Goal: Find specific page/section: Find specific page/section

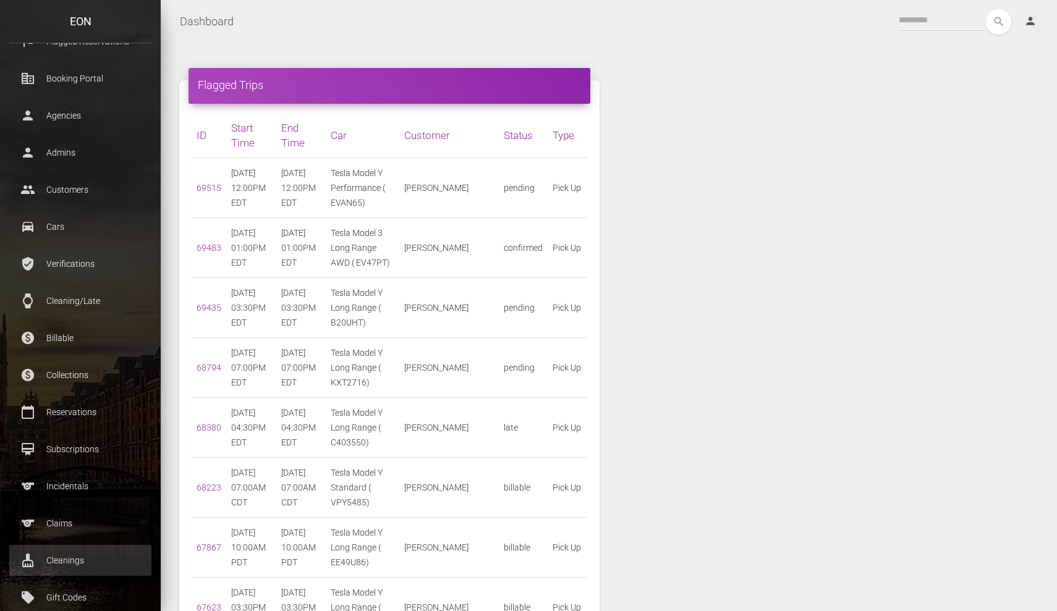
scroll to position [103, 0]
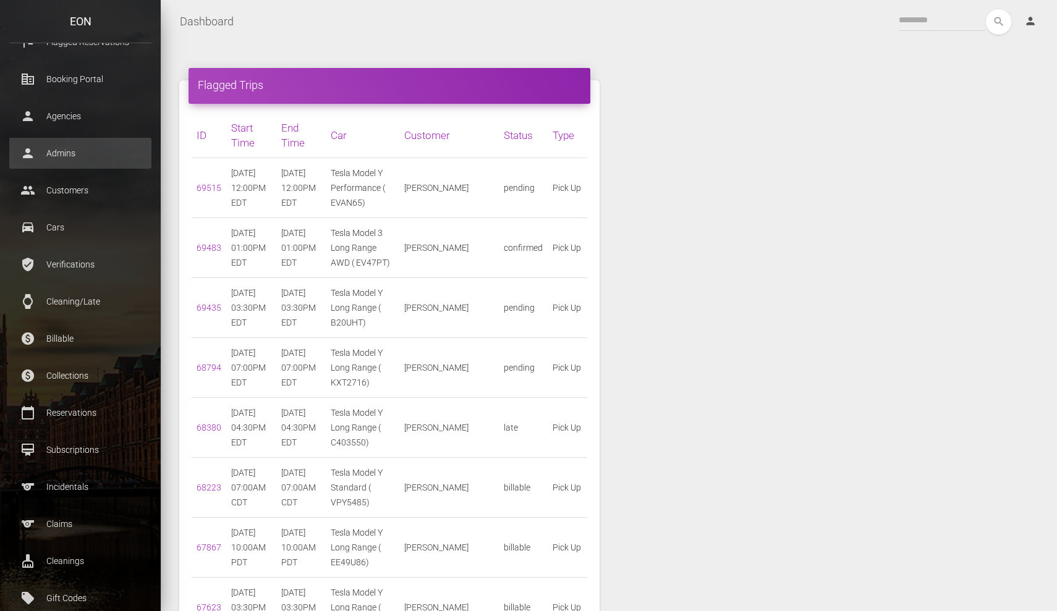
click at [97, 159] on p "Admins" at bounding box center [81, 153] width 124 height 19
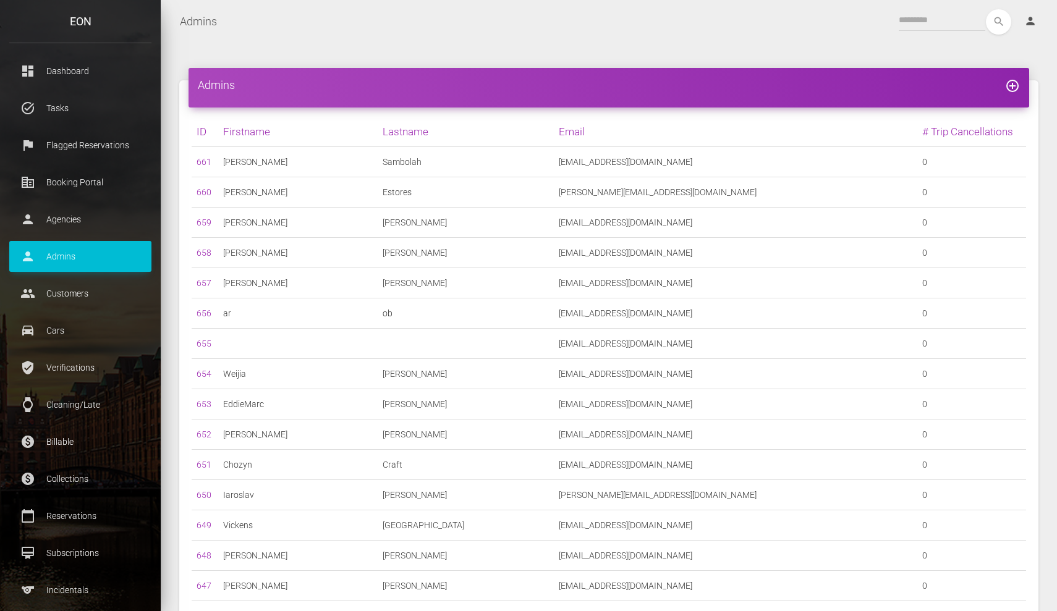
click at [918, 33] on div "search" at bounding box center [955, 21] width 113 height 25
click at [920, 25] on input "text" at bounding box center [942, 20] width 87 height 22
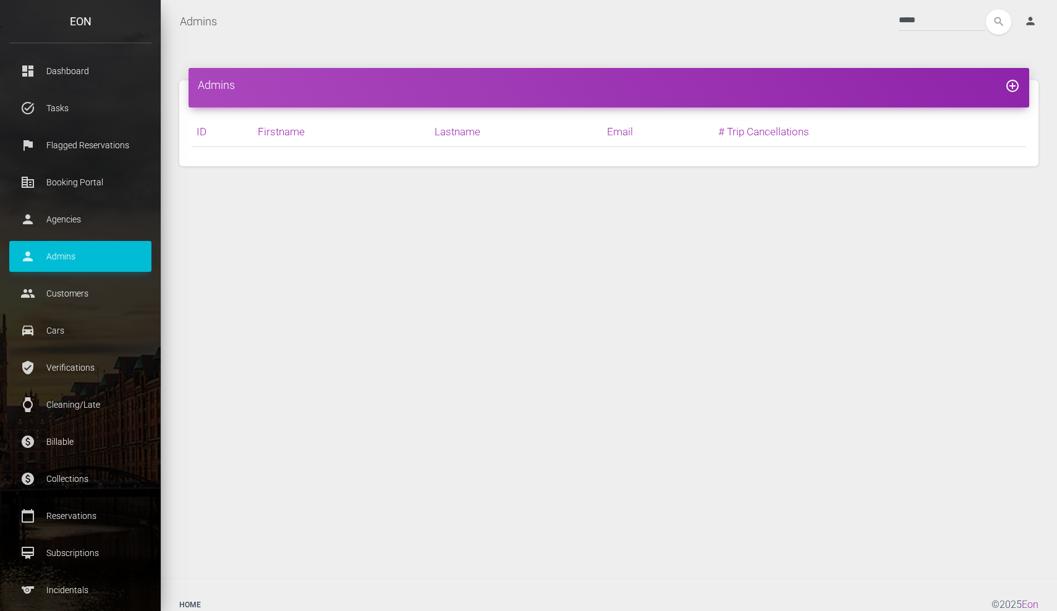
drag, startPoint x: 916, startPoint y: 27, endPoint x: 399, endPoint y: 163, distance: 535.0
click at [399, 163] on div "ID [PERSON_NAME] Email # Trip Cancellations 661 [PERSON_NAME] [EMAIL_ADDRESS][D…" at bounding box center [608, 137] width 859 height 59
click at [899, 19] on input "*****" at bounding box center [942, 20] width 87 height 22
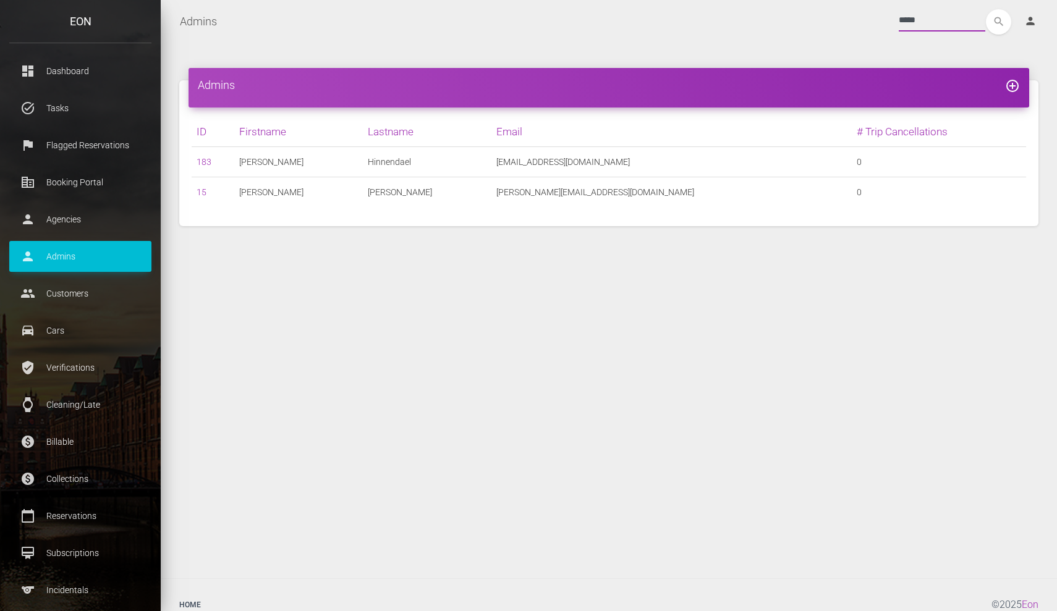
type input "*****"
drag, startPoint x: 428, startPoint y: 158, endPoint x: 381, endPoint y: 157, distance: 47.0
click at [381, 157] on td "Hinnendael" at bounding box center [427, 162] width 129 height 30
copy td "Hinnendael"
